Goal: Task Accomplishment & Management: Complete application form

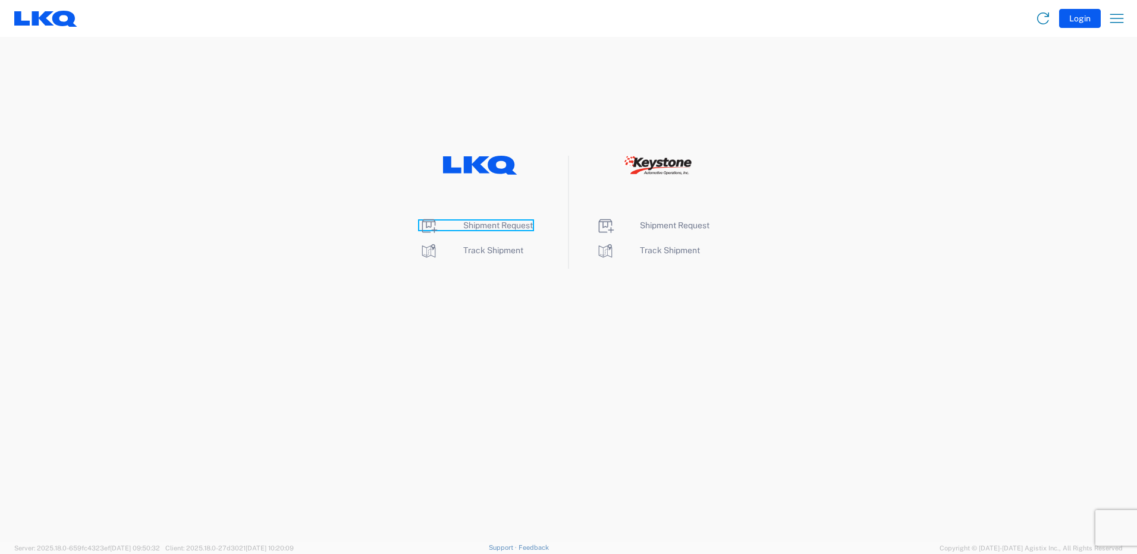
click at [429, 228] on icon at bounding box center [428, 225] width 19 height 19
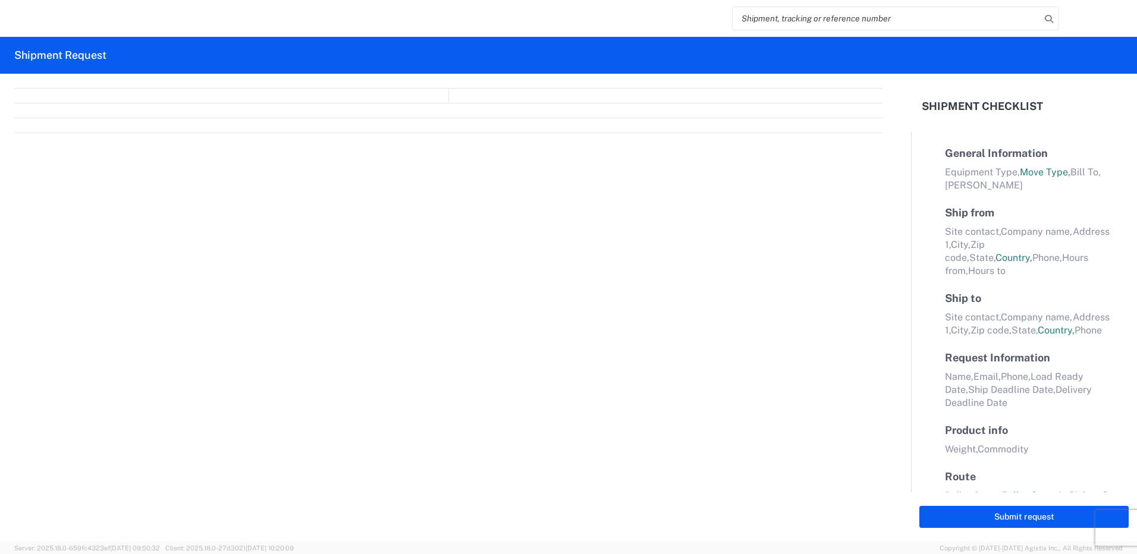
select select "FULL"
select select "LBS"
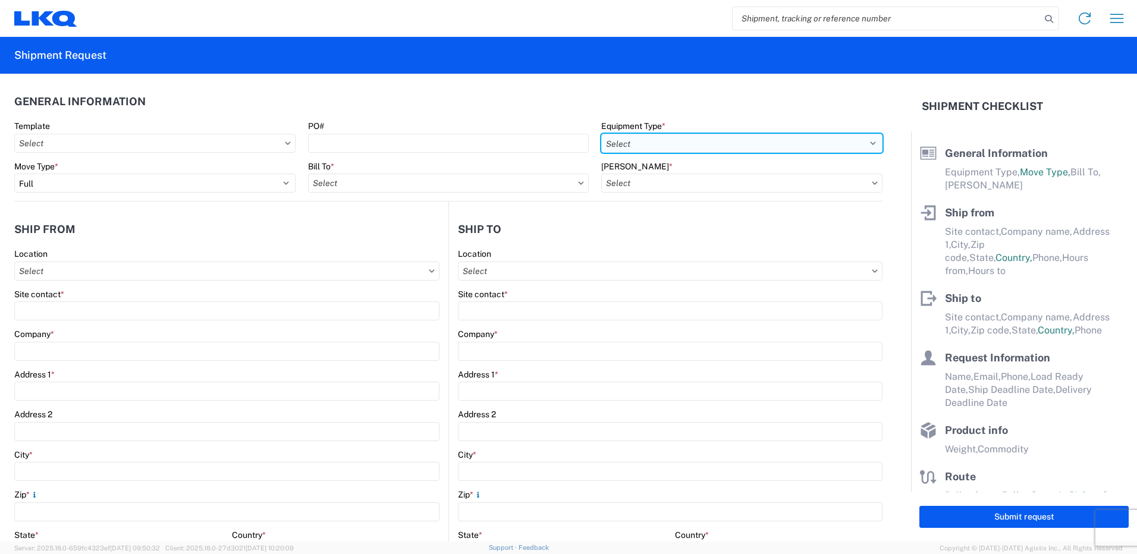
click at [639, 145] on select "Select 53’ Dry Van Flatbed Dropdeck (van) Lowboy (flatbed) Rail" at bounding box center [741, 143] width 281 height 19
select select "STDV"
click at [601, 134] on select "Select 53’ Dry Van Flatbed Dropdeck (van) Lowboy (flatbed) Rail" at bounding box center [741, 143] width 281 height 19
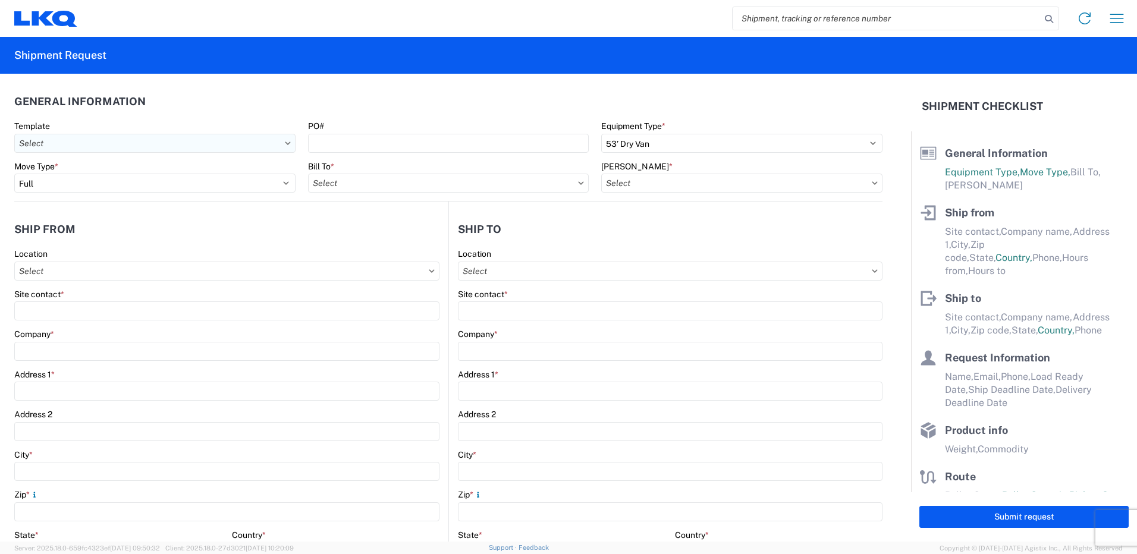
click at [285, 140] on input "Template" at bounding box center [154, 143] width 281 height 19
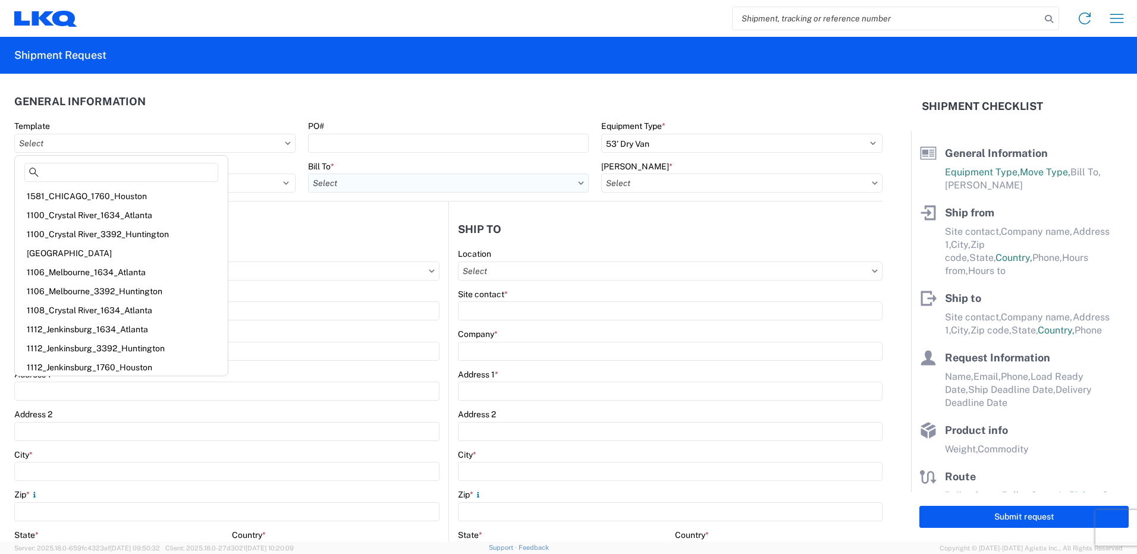
click at [563, 179] on input "Bill To *" at bounding box center [448, 183] width 281 height 19
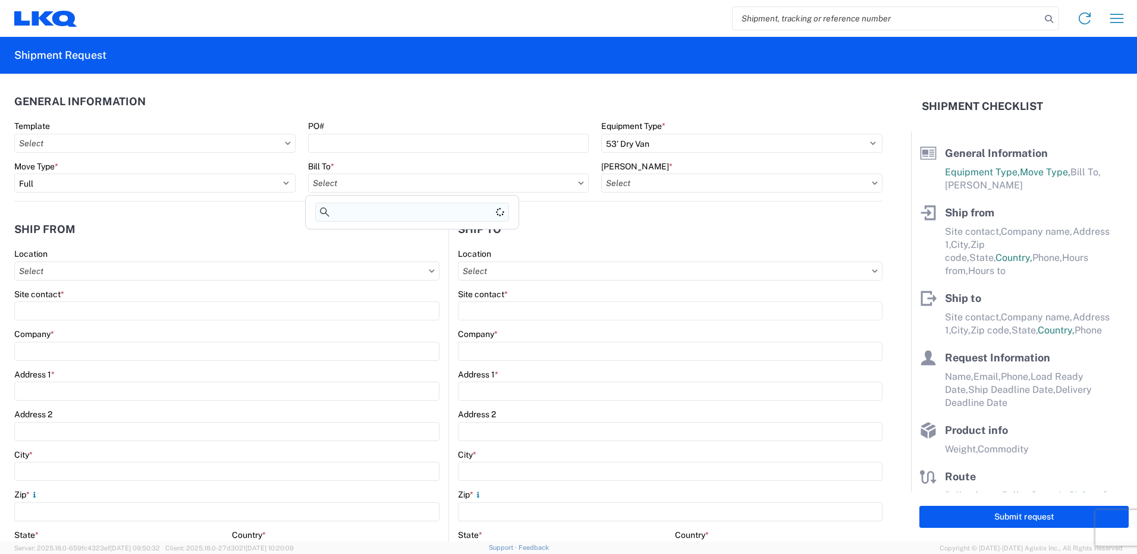
click at [393, 211] on input at bounding box center [412, 212] width 194 height 19
type input "1760"
click at [383, 237] on div "1760 - LKQ Best Core" at bounding box center [412, 236] width 208 height 19
type input "1760 - LKQ Best Core"
click at [632, 175] on input "[PERSON_NAME] *" at bounding box center [741, 183] width 281 height 19
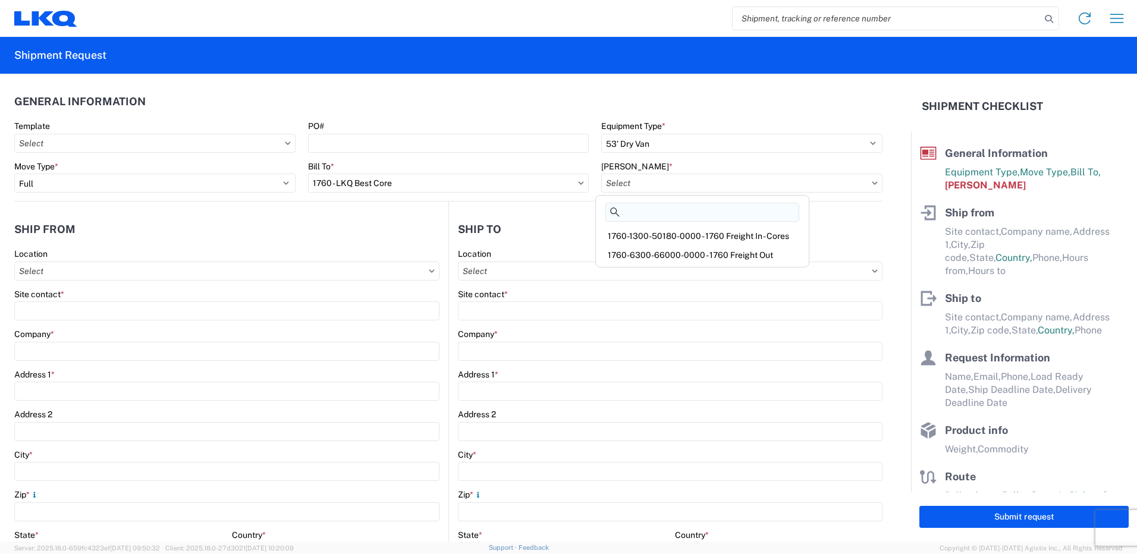
click at [654, 209] on input at bounding box center [702, 212] width 194 height 19
click at [676, 236] on div "1760-1300-50180-0000 - 1760 Freight In - Cores" at bounding box center [702, 236] width 208 height 19
type input "1760-1300-50180-0000 - 1760 Freight In - Cores"
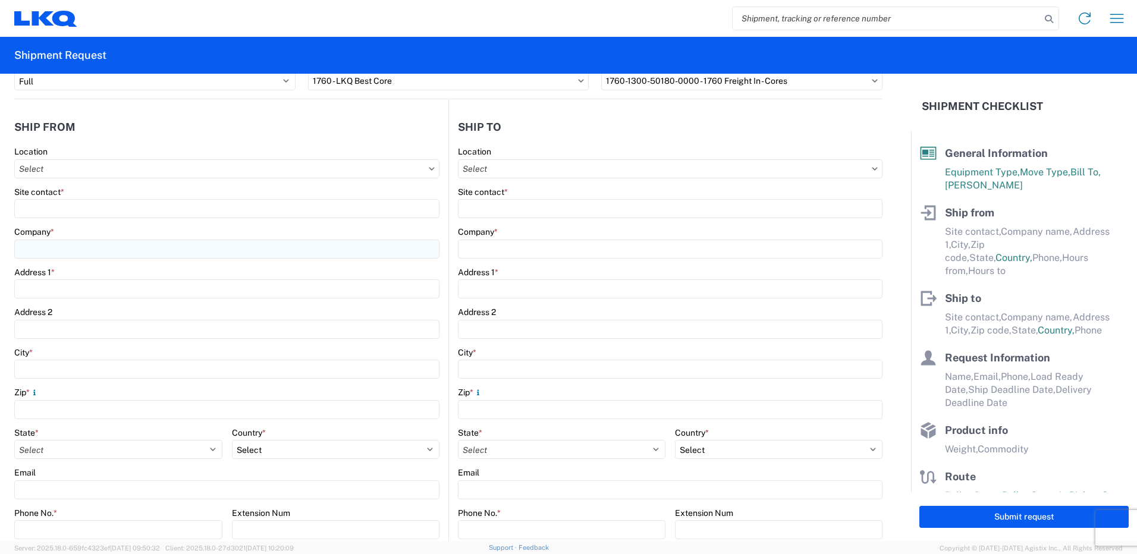
scroll to position [119, 0]
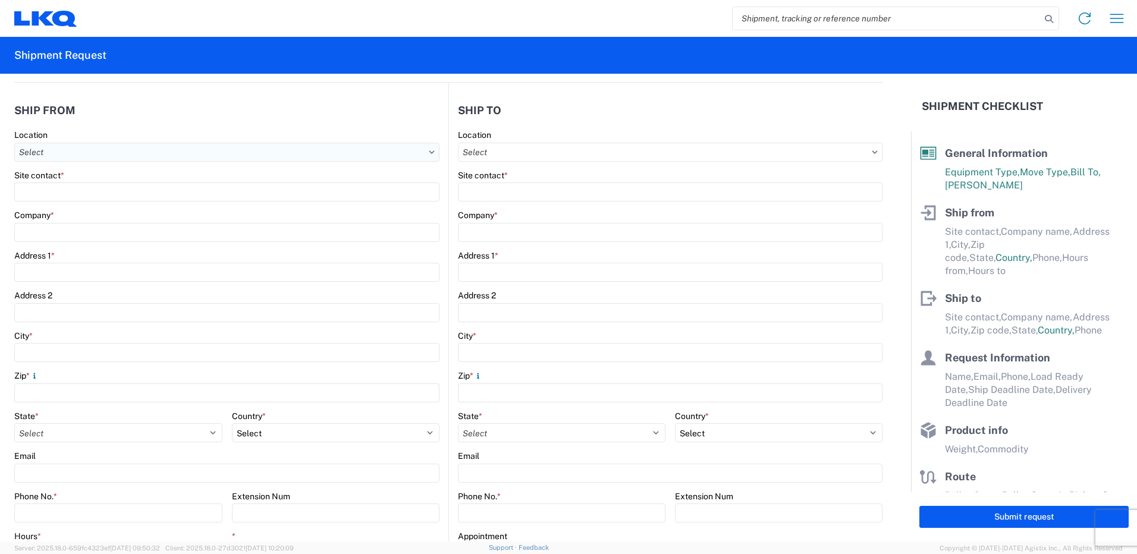
click at [56, 155] on input "Location" at bounding box center [226, 152] width 425 height 19
type input "1254"
click at [65, 201] on div "1254 - LKQ Pick Your Part" at bounding box center [121, 205] width 208 height 19
type input "1254 - LKQ Pick Your Part"
type input "LKQ Corporation"
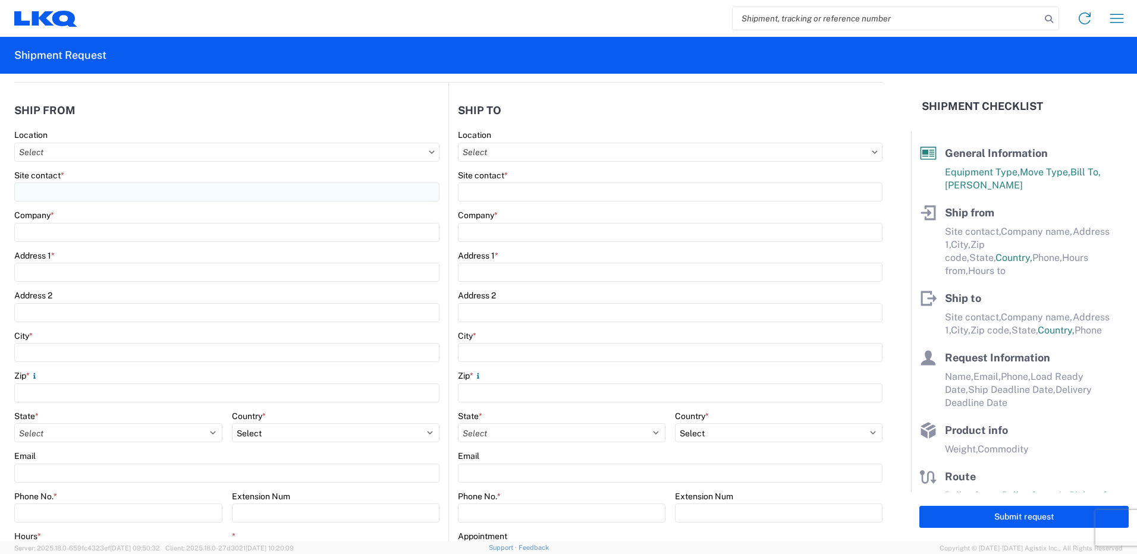
type input "[STREET_ADDRESS][PERSON_NAME]"
type input "[GEOGRAPHIC_DATA][PERSON_NAME]"
type input "46806"
select select "IN"
select select "US"
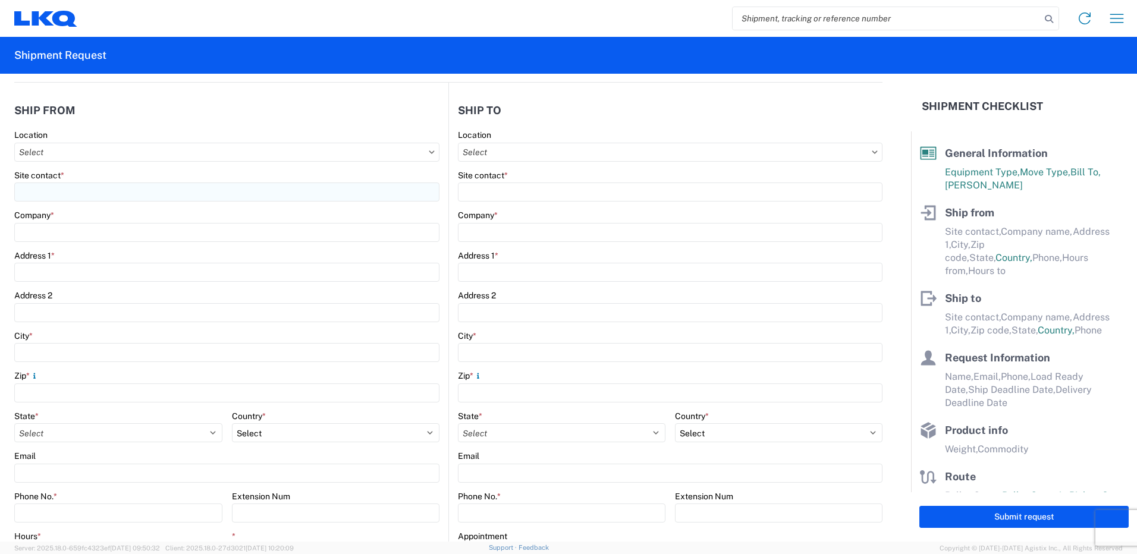
type input "07:30"
type input "17:00"
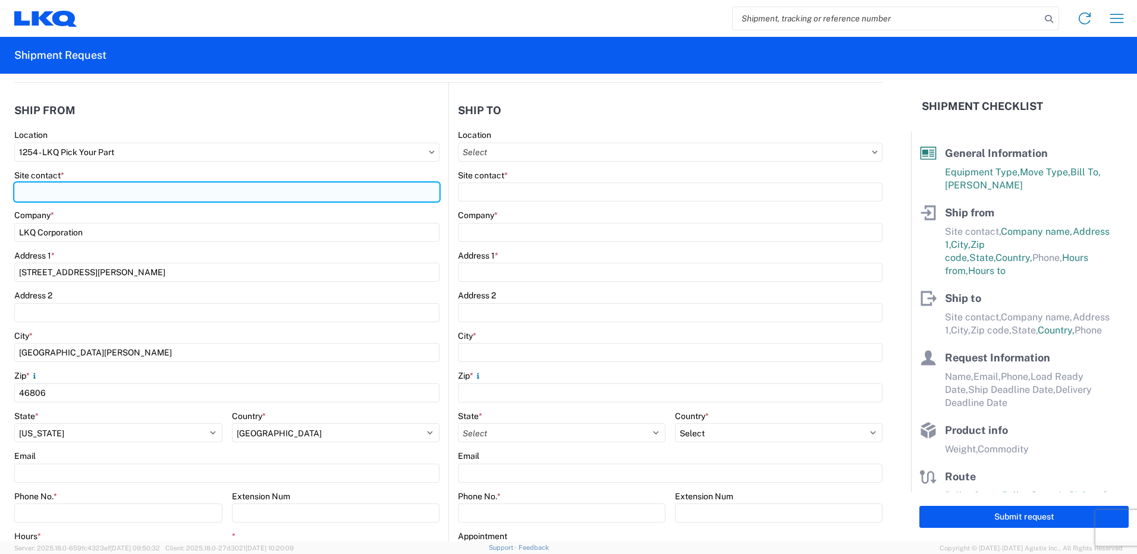
click at [57, 196] on input "Site contact *" at bounding box center [226, 192] width 425 height 19
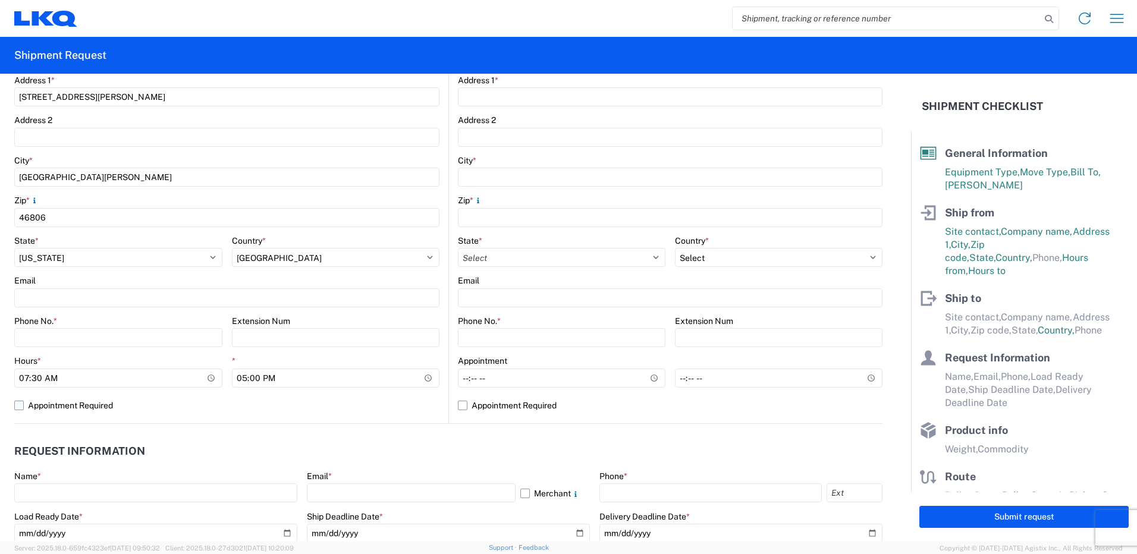
scroll to position [297, 0]
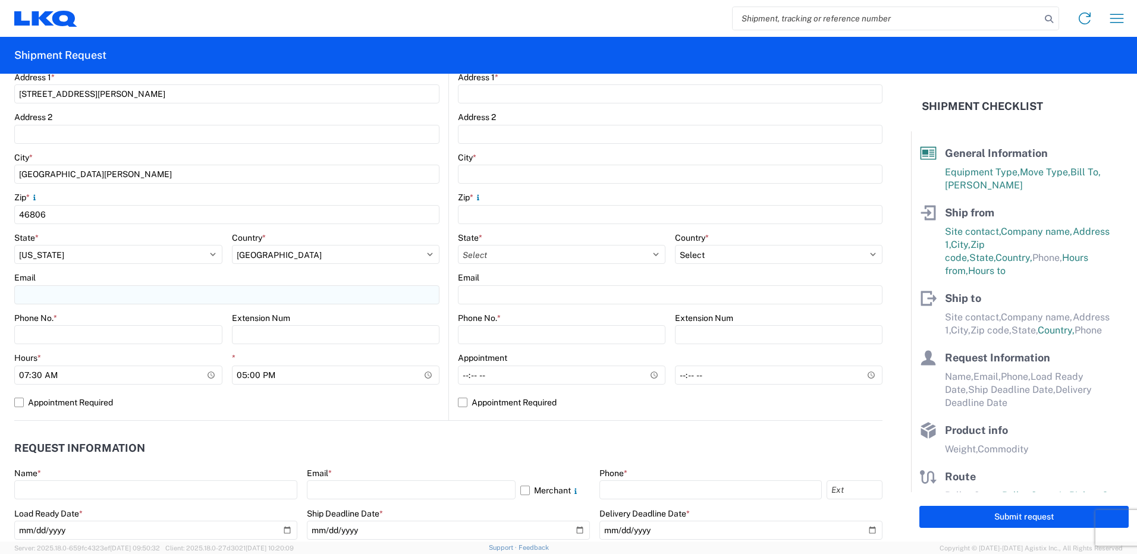
type input "[PERSON_NAME]"
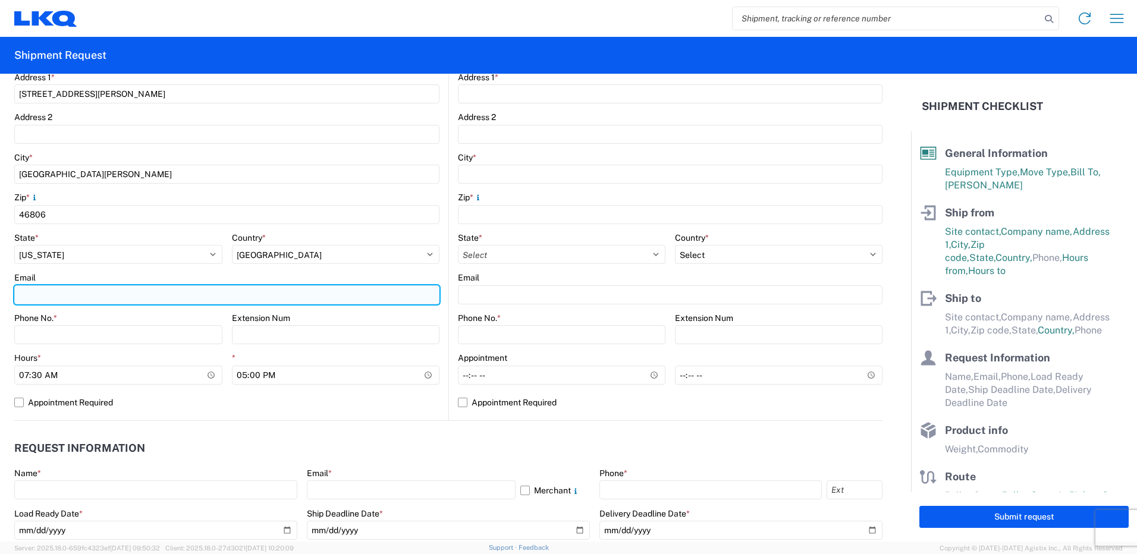
click at [56, 299] on input "Email" at bounding box center [226, 294] width 425 height 19
type input "[EMAIL_ADDRESS][DOMAIN_NAME]"
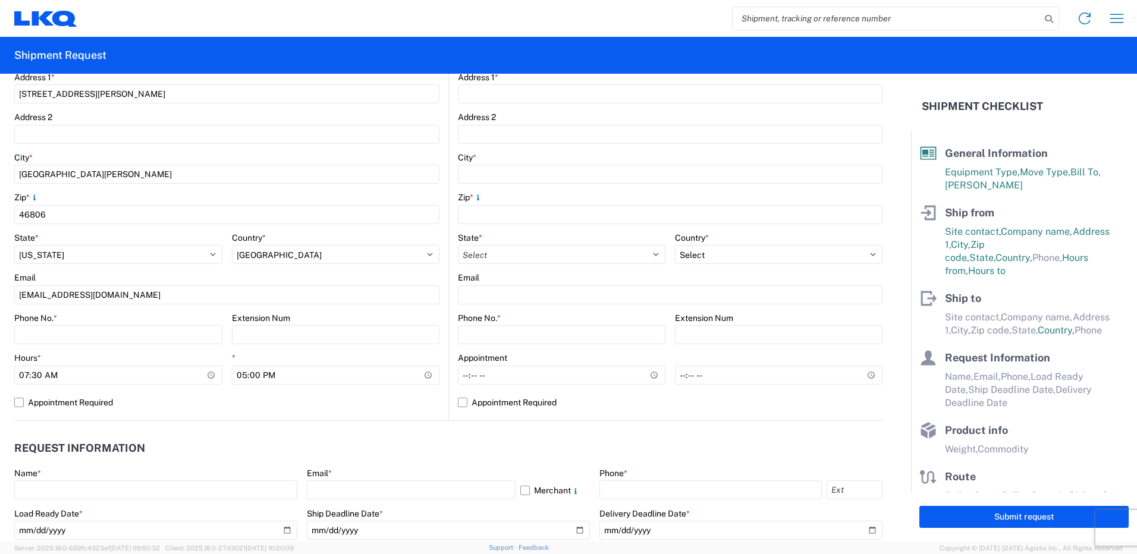
click at [5, 281] on form "General Information Template PO# Equipment Type * Select 53’ Dry Van Flatbed Dr…" at bounding box center [455, 308] width 911 height 468
click at [46, 337] on input "Phone No. *" at bounding box center [118, 334] width 208 height 19
type input "2603420467"
click at [79, 313] on div "Phone No. *" at bounding box center [118, 318] width 208 height 11
click at [209, 379] on input "07:30" at bounding box center [118, 375] width 208 height 19
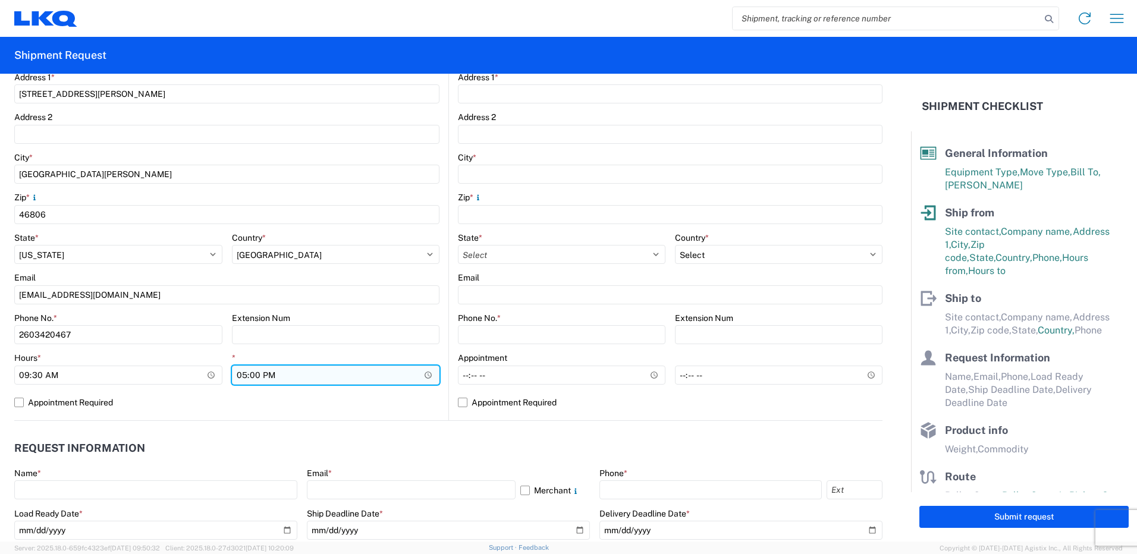
type input "09:30"
click at [425, 376] on input "17:00" at bounding box center [336, 375] width 208 height 19
type input "14:00"
click at [388, 375] on input "14:00" at bounding box center [336, 375] width 208 height 19
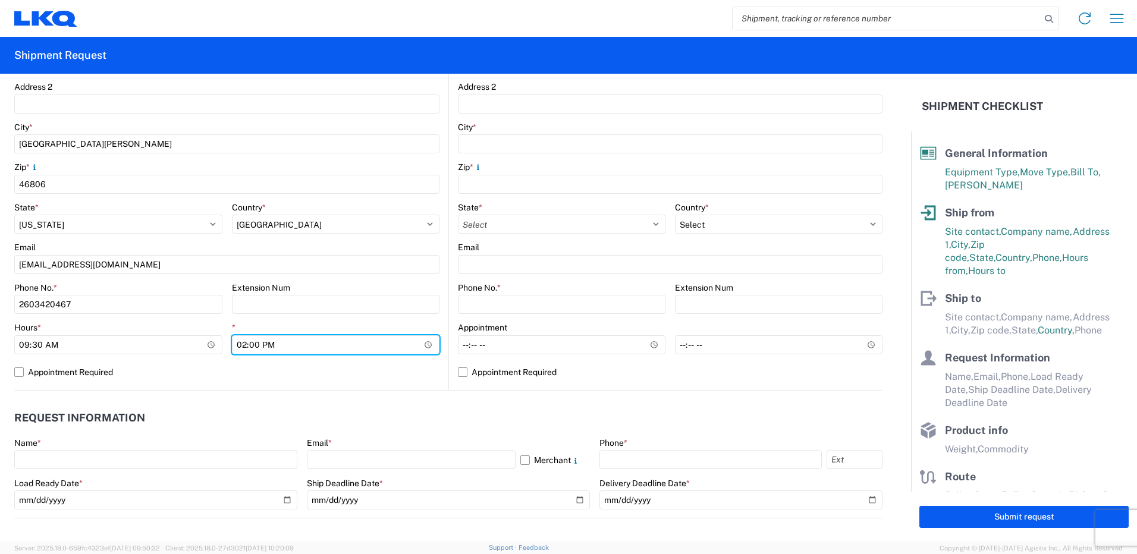
scroll to position [357, 0]
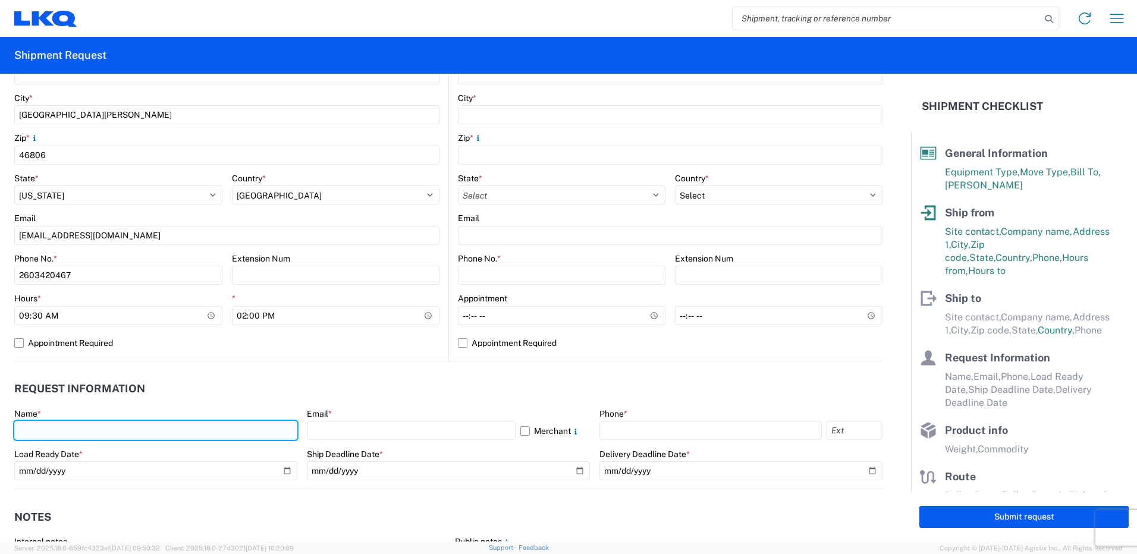
click at [65, 429] on input "text" at bounding box center [155, 430] width 283 height 19
type input "[PERSON_NAME]"
type input "LKQ PYP"
type input "[STREET_ADDRESS][PERSON_NAME]"
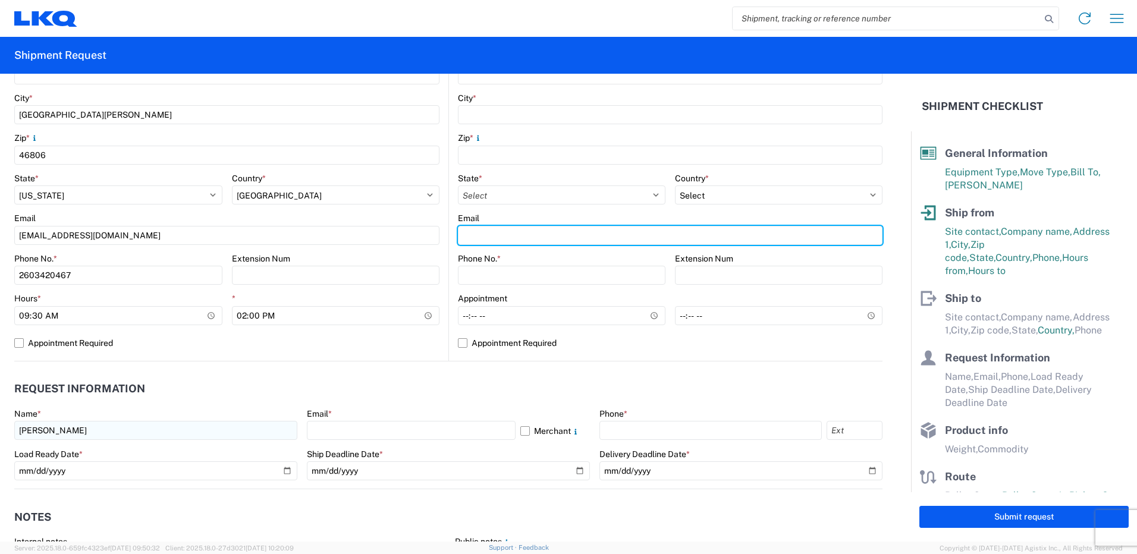
type input "[EMAIL_ADDRESS][DOMAIN_NAME]"
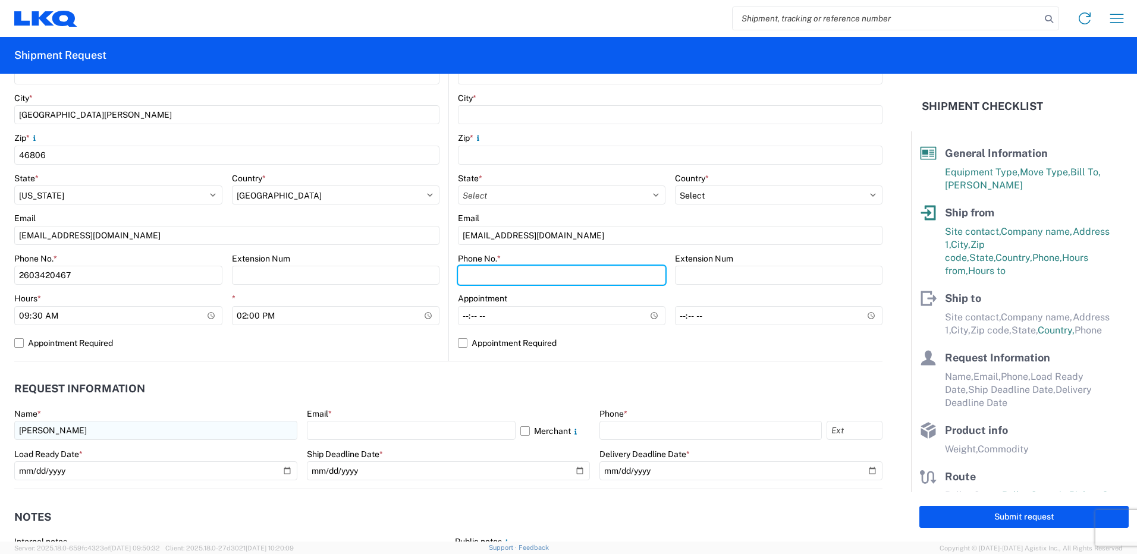
type input "2603420467"
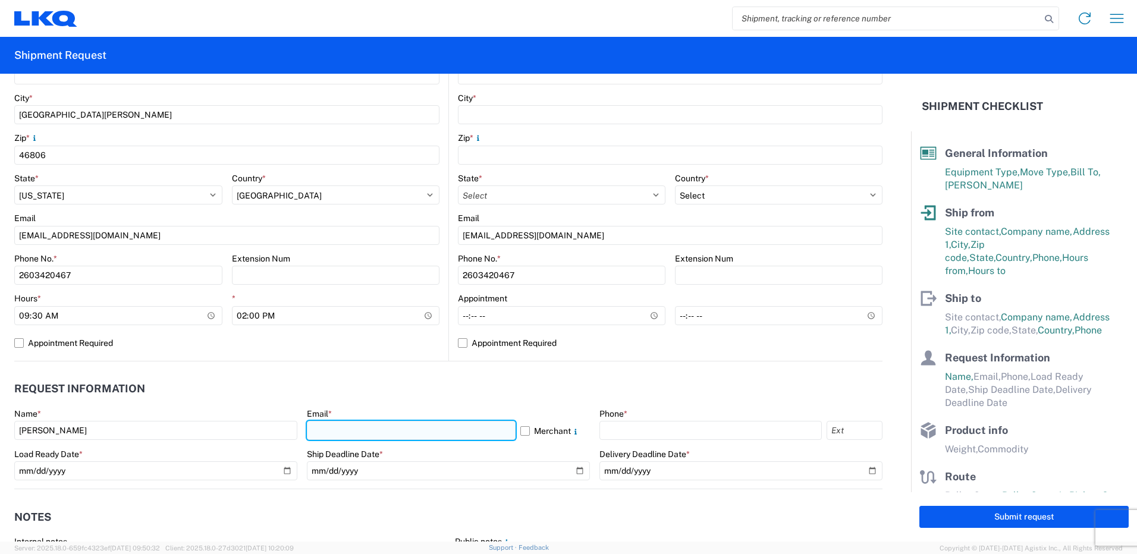
click at [322, 431] on input "text" at bounding box center [411, 430] width 209 height 19
type input "[EMAIL_ADDRESS][DOMAIN_NAME]"
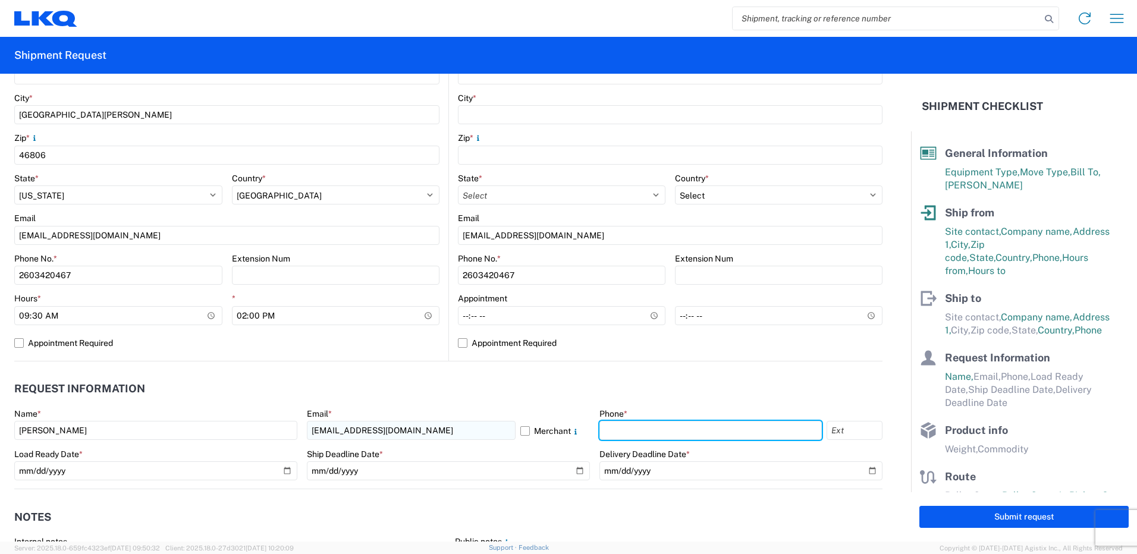
type input "2603420467"
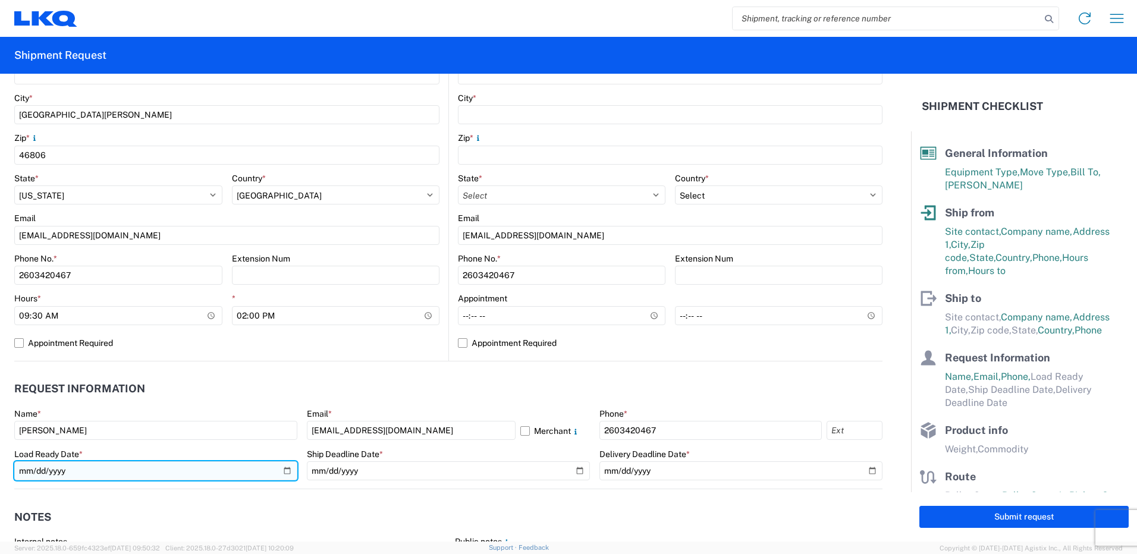
click at [282, 470] on input "date" at bounding box center [155, 471] width 283 height 19
type input "[DATE]"
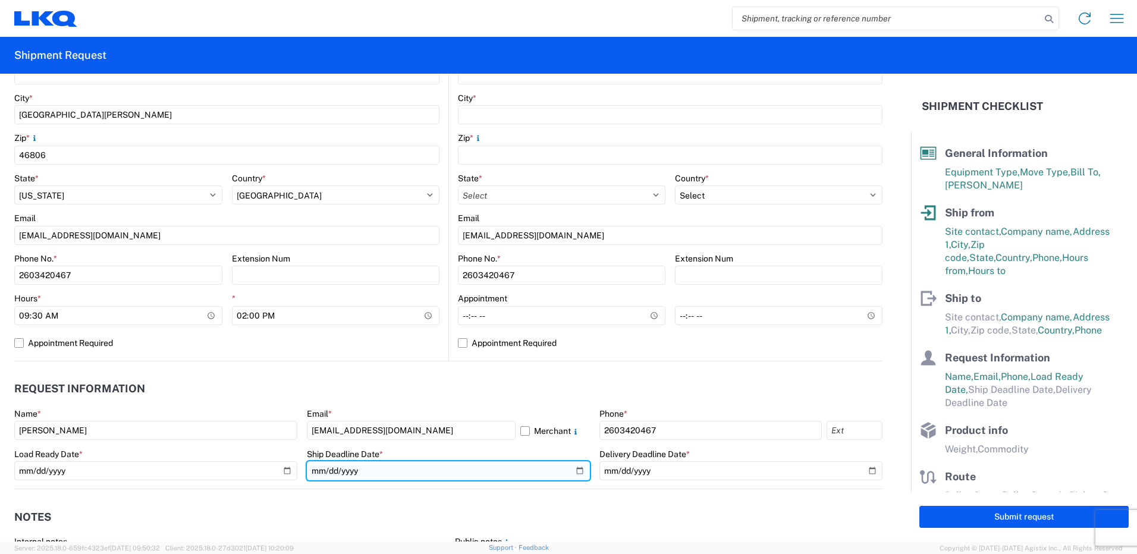
click at [573, 470] on input "date" at bounding box center [448, 471] width 283 height 19
type input "[DATE]"
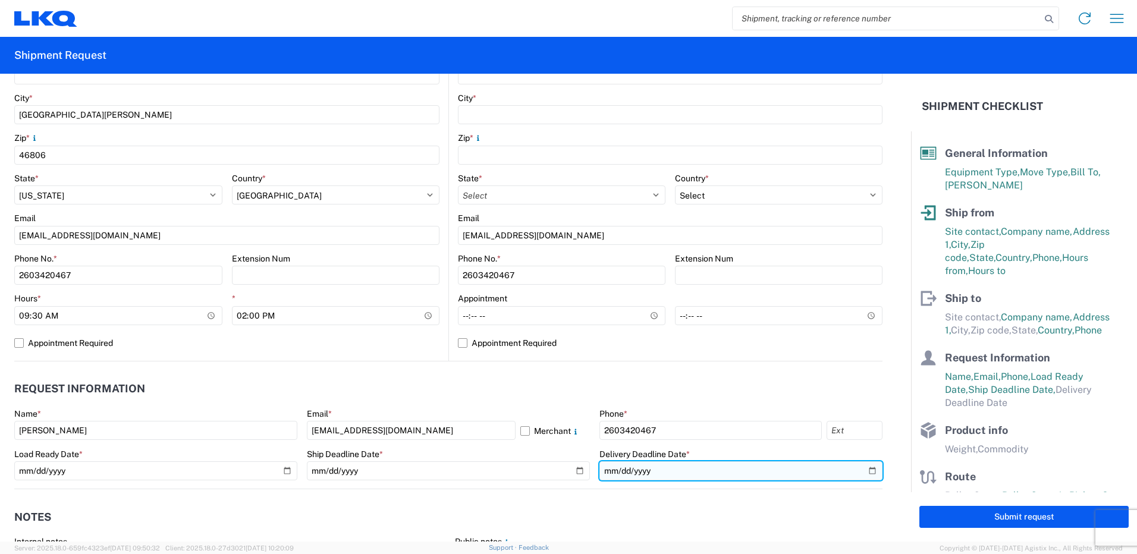
click at [865, 469] on input "date" at bounding box center [741, 471] width 283 height 19
click at [643, 384] on header "Request Information" at bounding box center [448, 389] width 868 height 27
click at [862, 472] on input "[DATE]" at bounding box center [741, 471] width 283 height 19
type input "[DATE]"
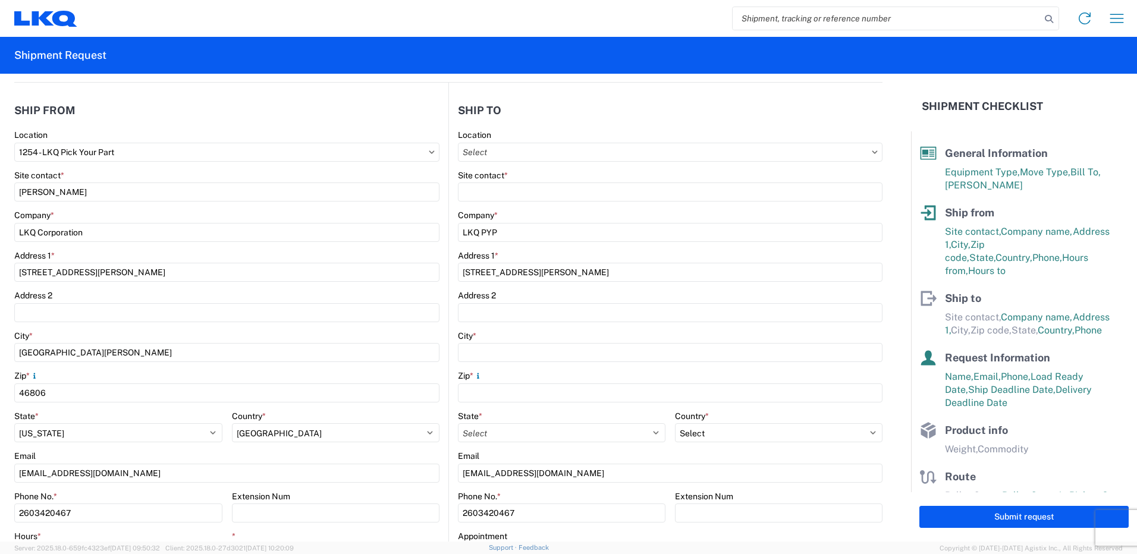
scroll to position [0, 0]
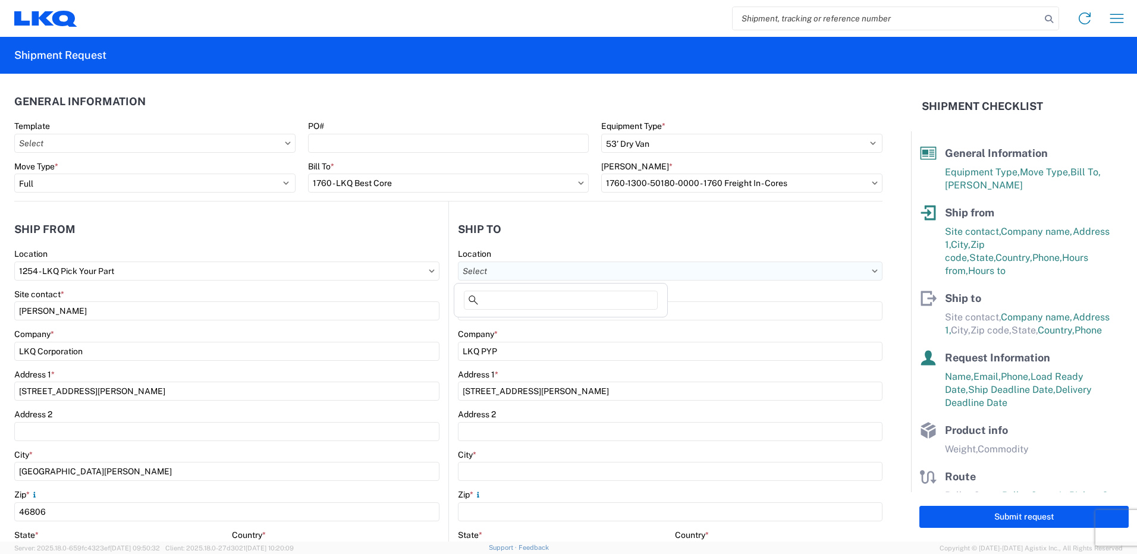
click at [534, 277] on input "Location" at bounding box center [670, 271] width 425 height 19
type input "1760"
click at [543, 322] on div "1760 - LKQ Best Core" at bounding box center [561, 324] width 208 height 19
type input "1760 - LKQ Best Core"
type input "LKQ Corporation"
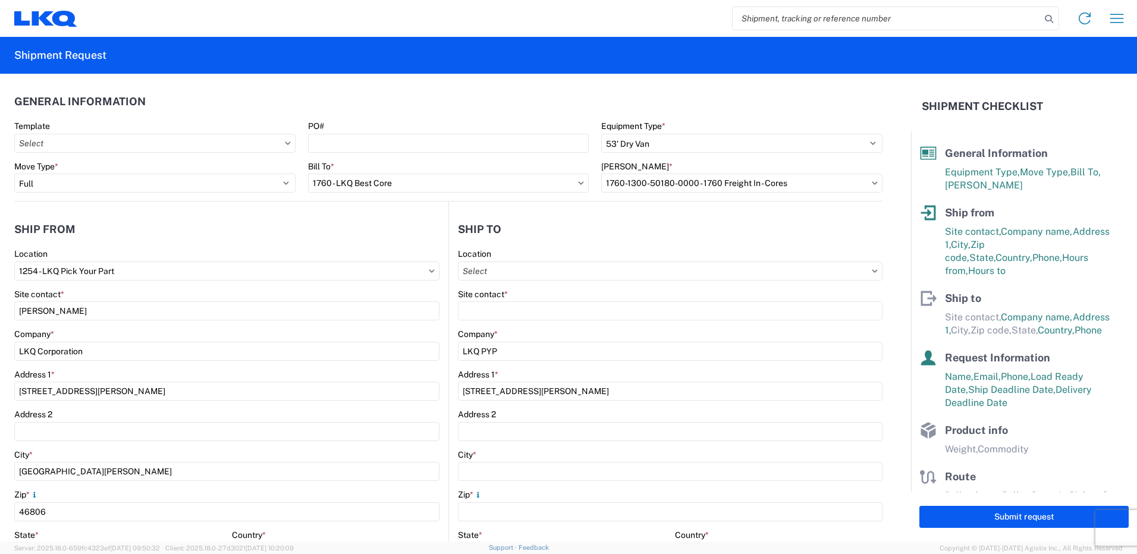
type input "[STREET_ADDRESS]"
type input "[GEOGRAPHIC_DATA]"
type input "77038"
select select "US"
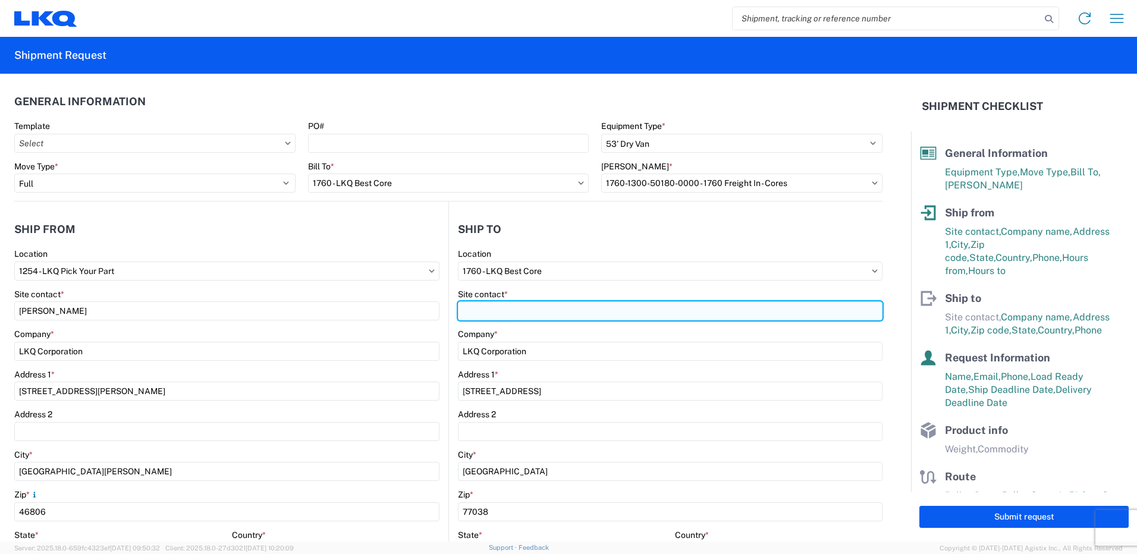
click at [523, 312] on input "Site contact *" at bounding box center [670, 311] width 425 height 19
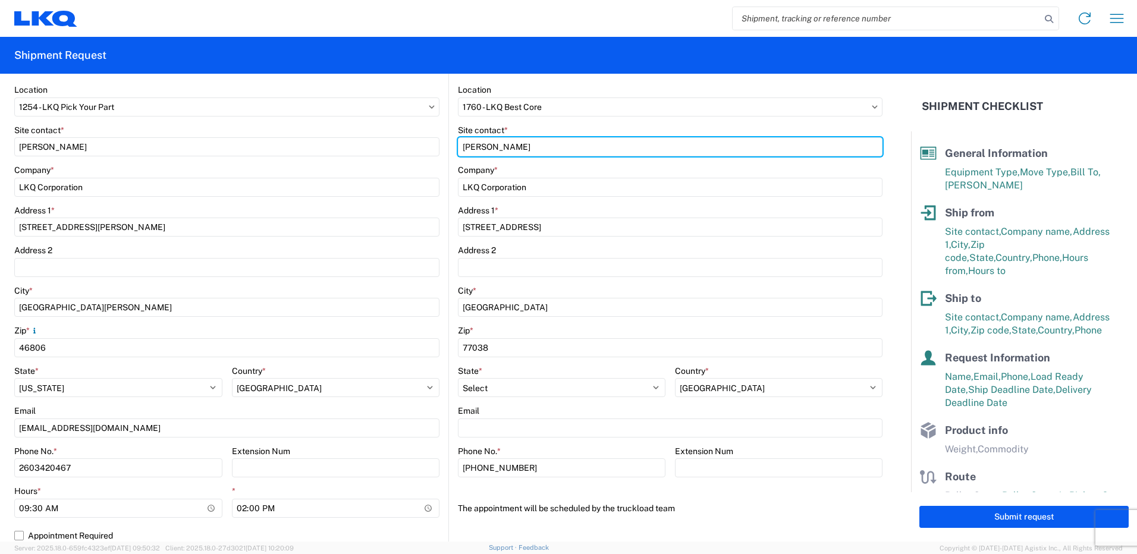
scroll to position [238, 0]
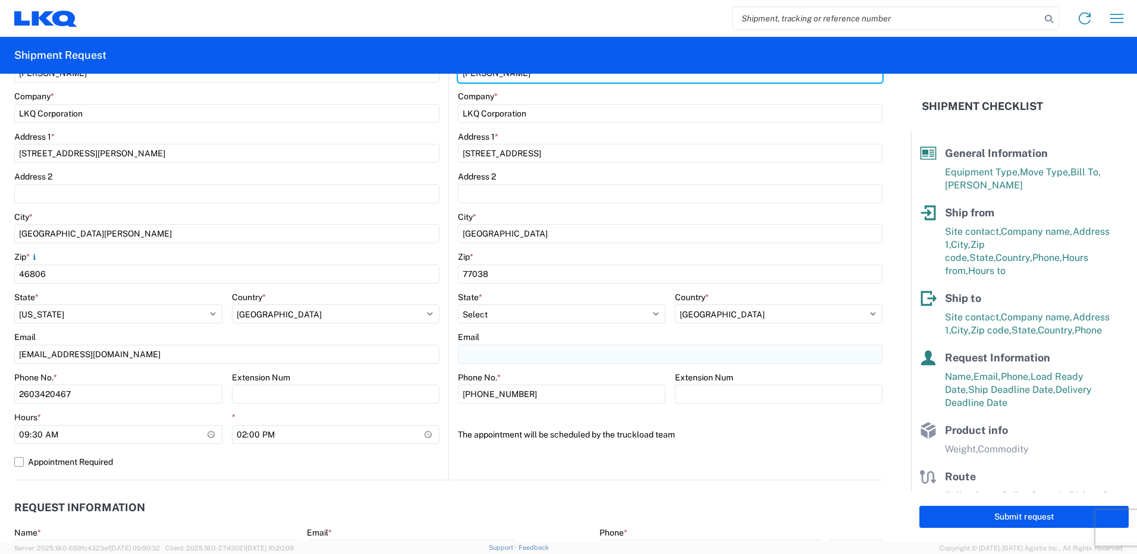
type input "[PERSON_NAME]"
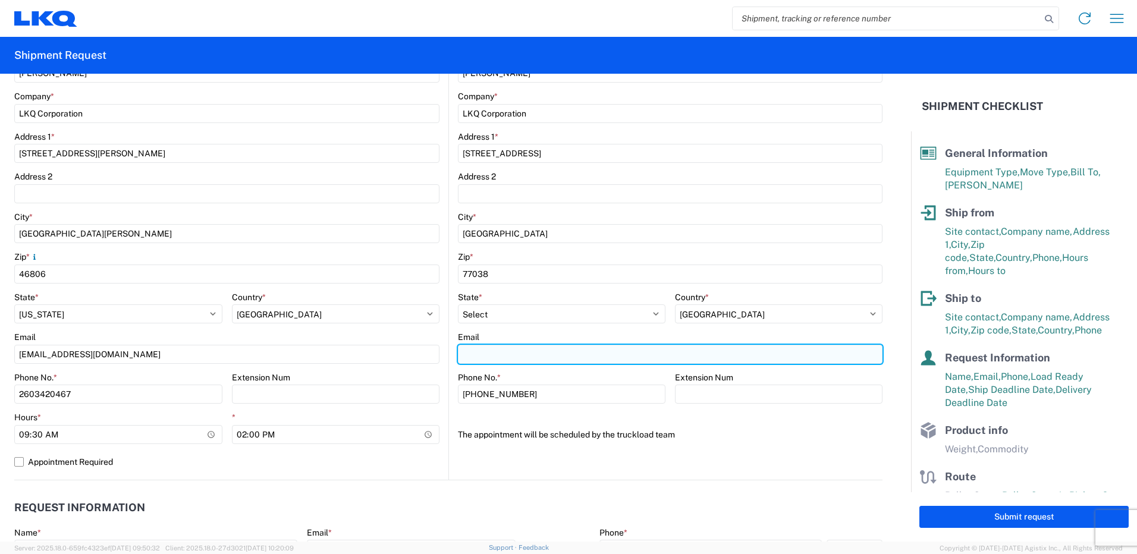
click at [478, 357] on input "Email" at bounding box center [670, 354] width 425 height 19
type input "[EMAIL_ADDRESS][DOMAIN_NAME]"
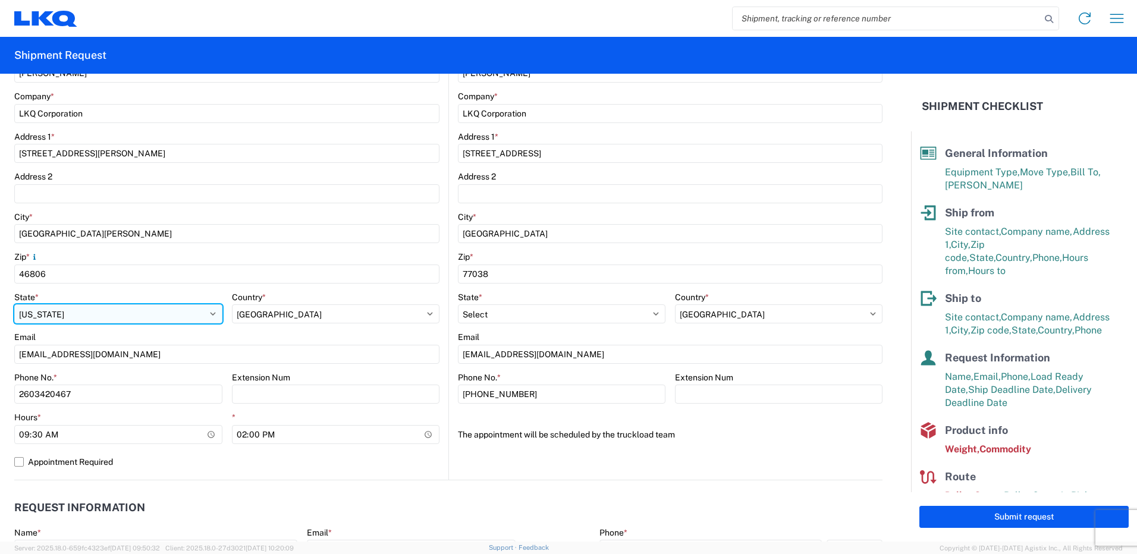
click at [90, 309] on select "Select [US_STATE] [US_STATE] [US_STATE] [US_STATE] Armed Forces Americas Armed …" at bounding box center [118, 314] width 208 height 19
click at [81, 315] on select "Select [US_STATE] [US_STATE] [US_STATE] [US_STATE] Armed Forces Americas Armed …" at bounding box center [118, 314] width 208 height 19
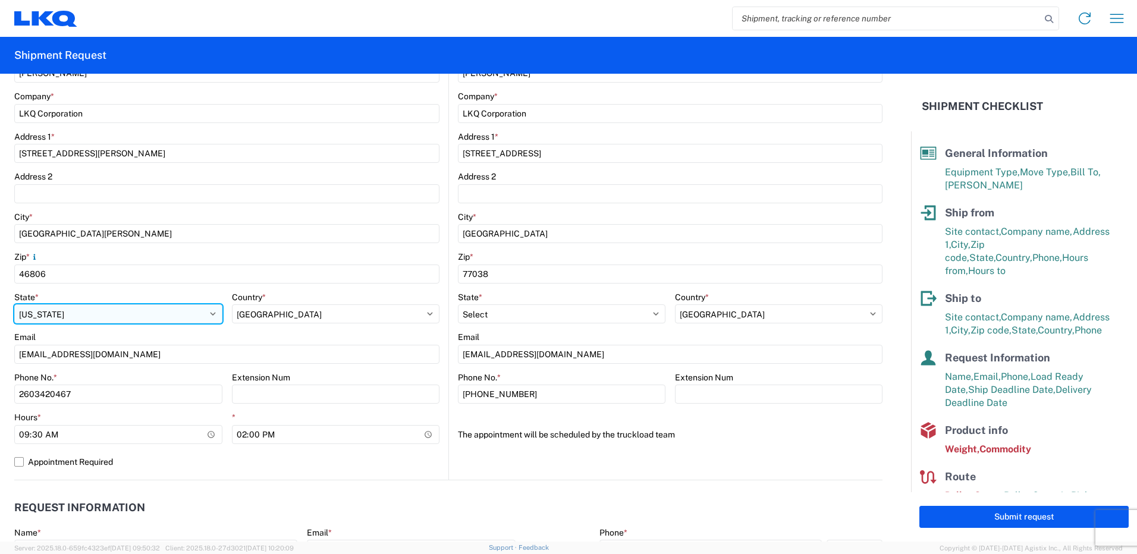
select select "IN"
click at [14, 305] on select "Select [US_STATE] [US_STATE] [US_STATE] [US_STATE] Armed Forces Americas Armed …" at bounding box center [118, 314] width 208 height 19
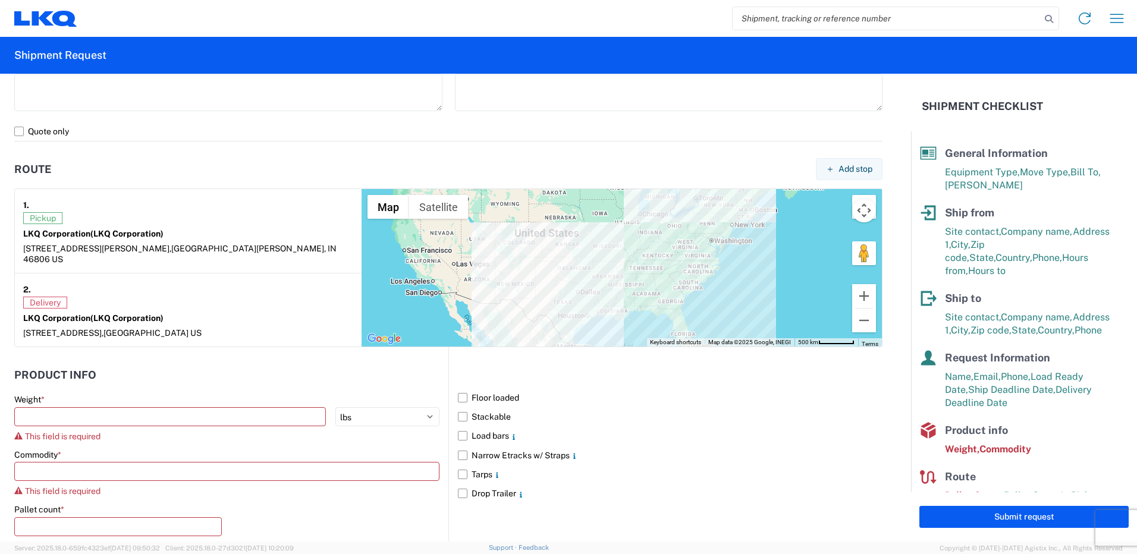
scroll to position [892, 0]
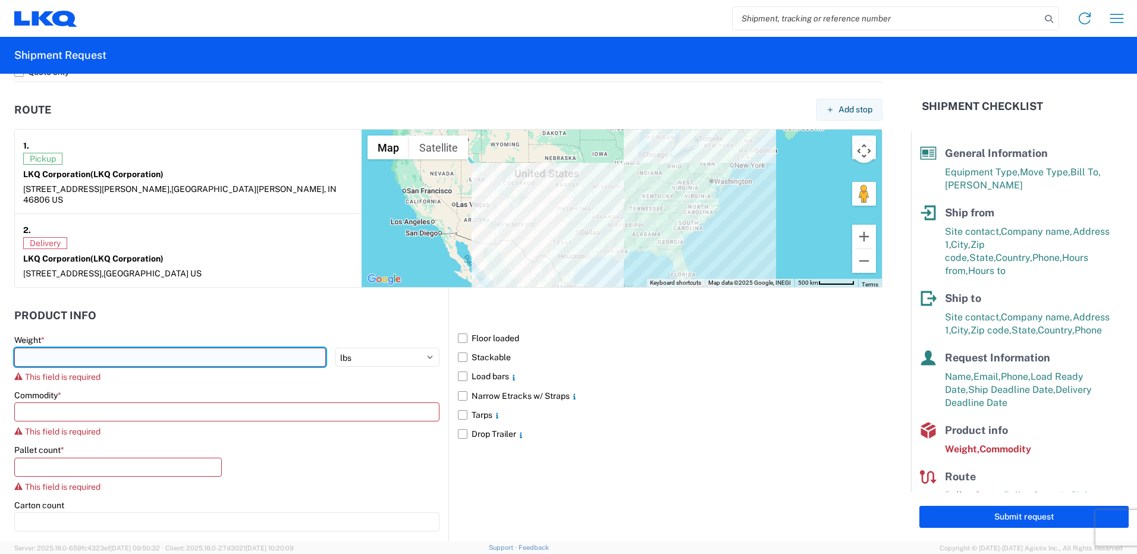
click at [165, 354] on input "number" at bounding box center [170, 357] width 312 height 19
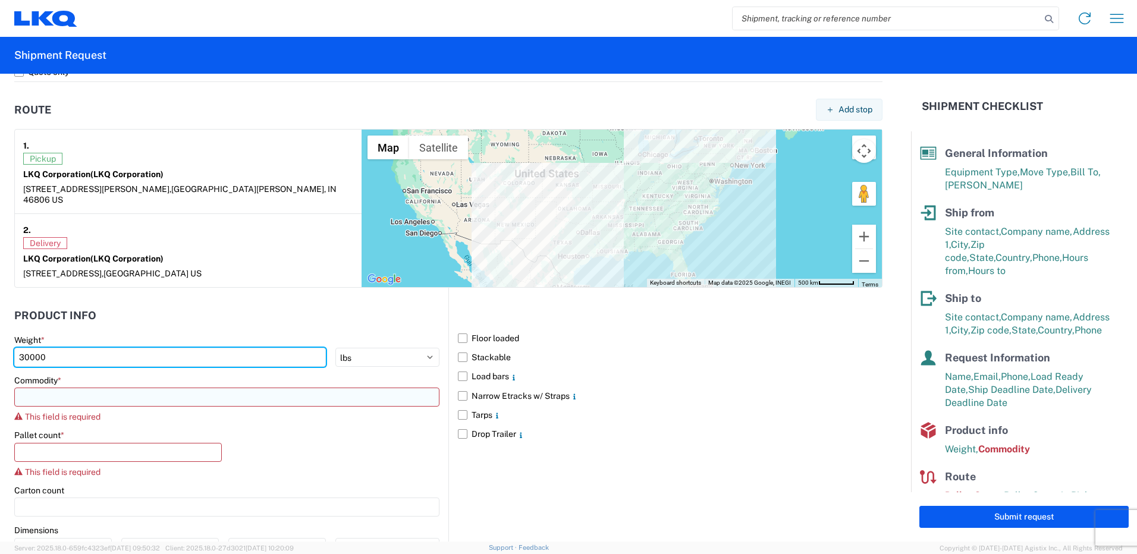
type input "30000"
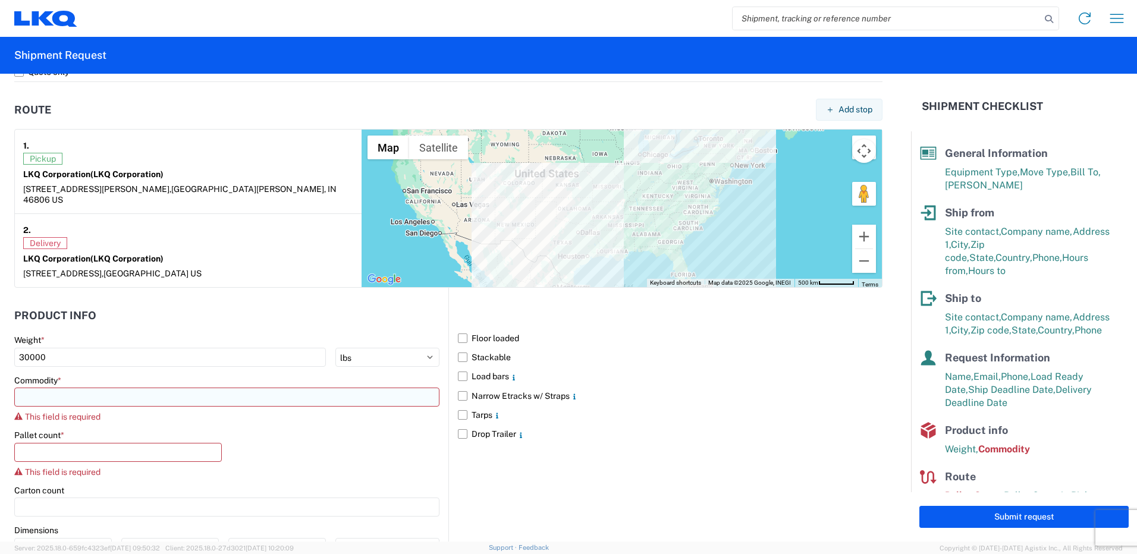
click at [133, 394] on input at bounding box center [226, 397] width 425 height 19
type input "mi"
click at [112, 432] on div "Miscellaneous (alt, comp, conv, etc)" at bounding box center [121, 439] width 208 height 19
type input "Miscellaneous (alt, comp, conv, etc)"
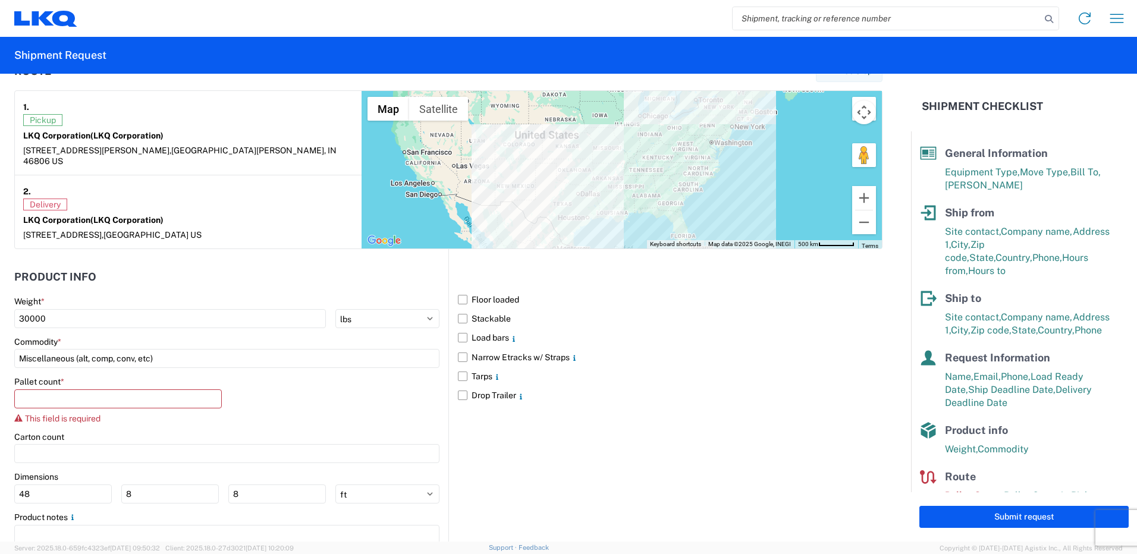
scroll to position [952, 0]
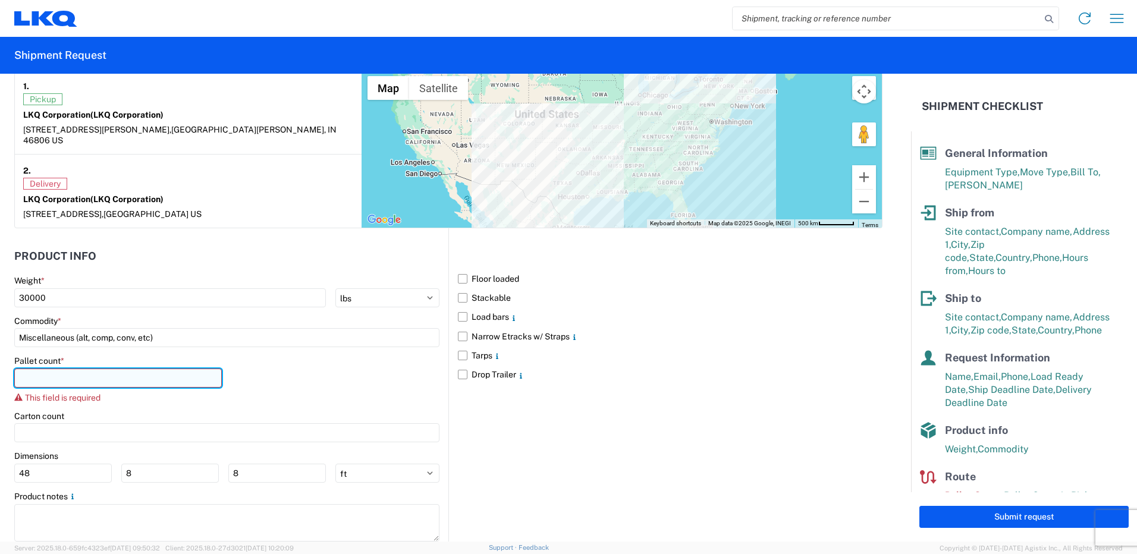
click at [98, 369] on input "number" at bounding box center [118, 378] width 208 height 19
type input "24"
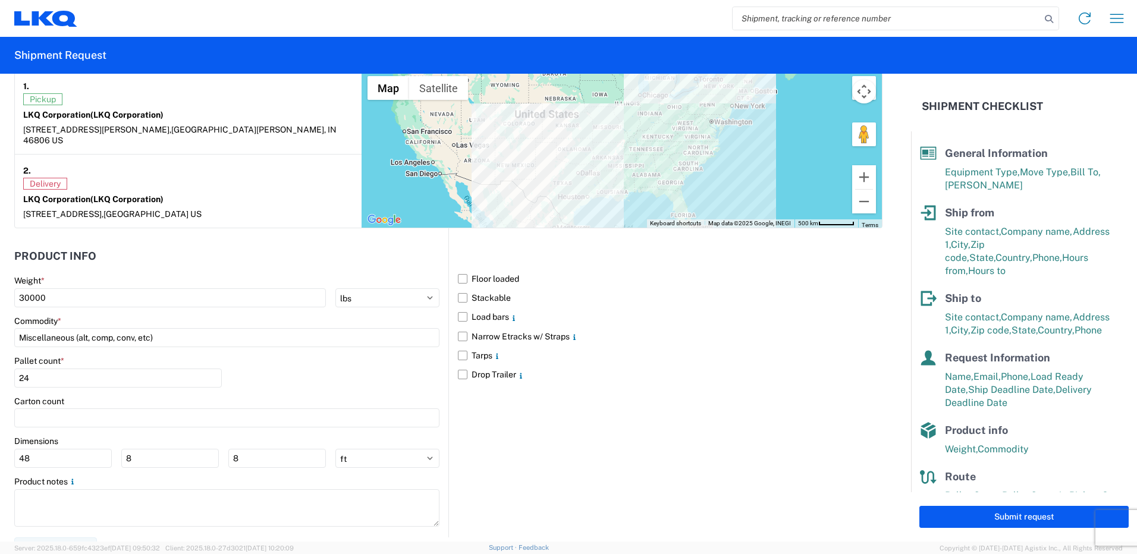
click at [343, 356] on div "Pallet count * 24" at bounding box center [226, 376] width 425 height 40
click at [462, 269] on label "Floor loaded" at bounding box center [670, 278] width 425 height 19
click at [0, 0] on input "Floor loaded" at bounding box center [0, 0] width 0 height 0
click at [459, 288] on label "Stackable" at bounding box center [670, 297] width 425 height 19
click at [0, 0] on input "Stackable" at bounding box center [0, 0] width 0 height 0
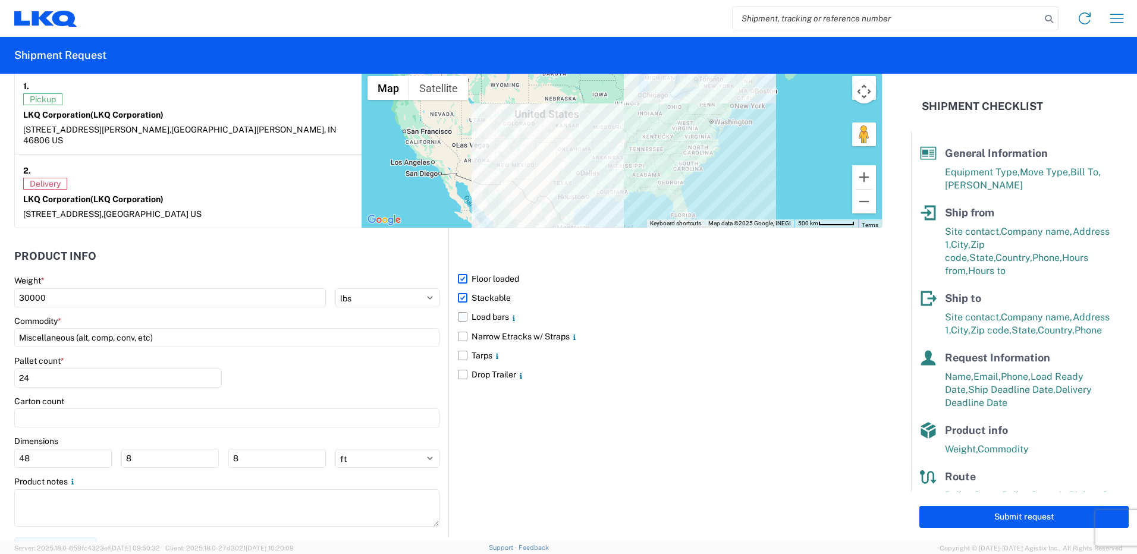
click at [459, 308] on label "Load bars" at bounding box center [670, 316] width 425 height 19
click at [0, 0] on input "Load bars" at bounding box center [0, 0] width 0 height 0
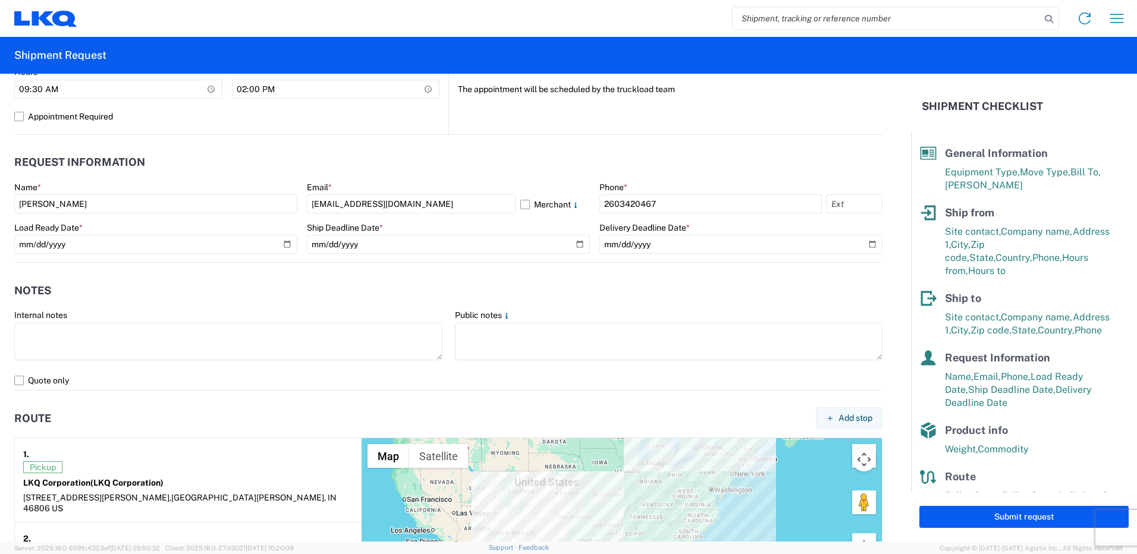
scroll to position [483, 0]
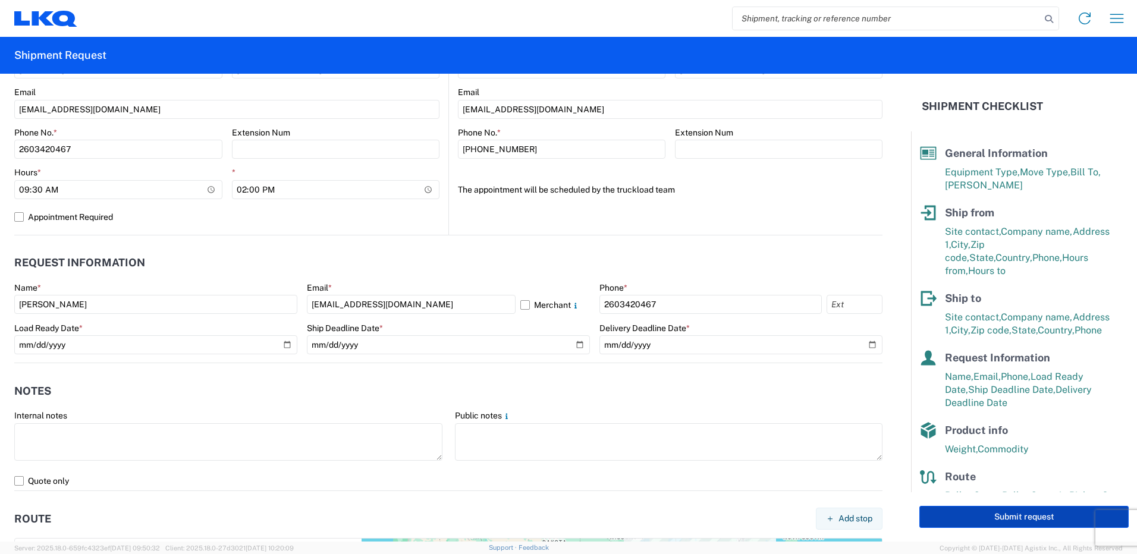
click at [1053, 520] on button "Submit request" at bounding box center [1024, 517] width 209 height 22
select select "US"
